Goal: Task Accomplishment & Management: Complete application form

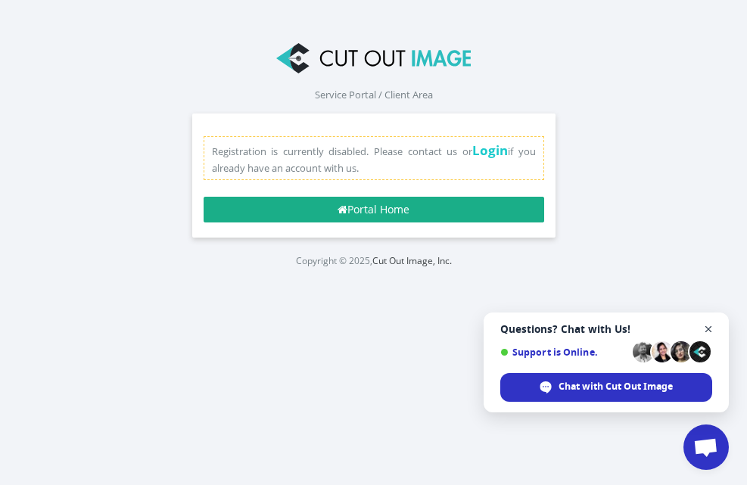
click at [706, 329] on span "Close chat" at bounding box center [708, 329] width 19 height 19
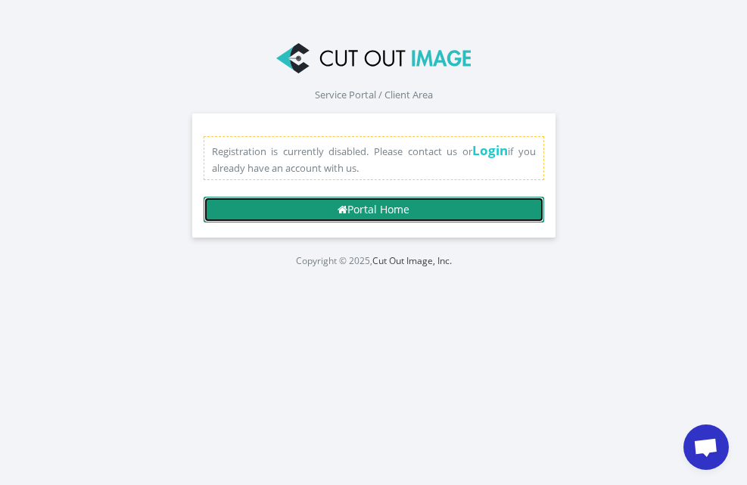
click at [402, 214] on link "Portal Home" at bounding box center [374, 210] width 340 height 26
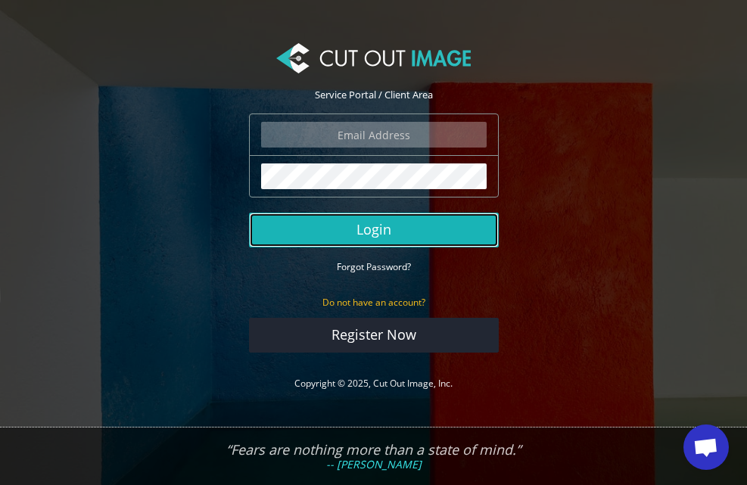
click at [389, 222] on button "Login" at bounding box center [374, 230] width 250 height 35
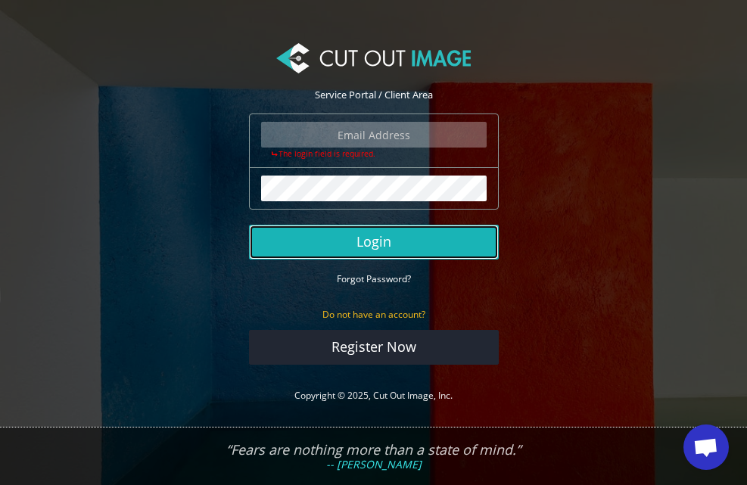
click at [369, 247] on button "Login" at bounding box center [374, 242] width 250 height 35
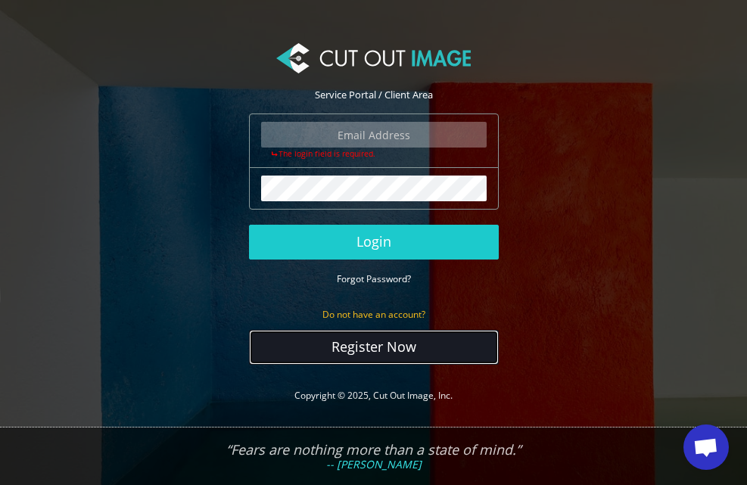
click at [384, 350] on link "Register Now" at bounding box center [374, 347] width 250 height 35
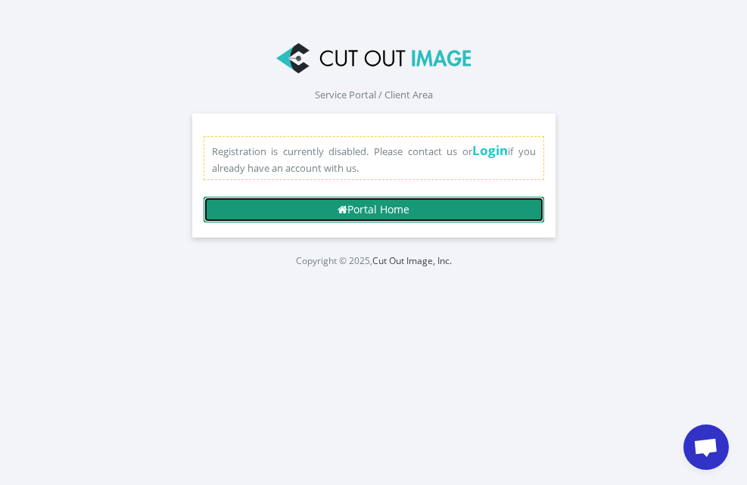
click at [408, 205] on link "Portal Home" at bounding box center [374, 210] width 340 height 26
